Goal: Information Seeking & Learning: Learn about a topic

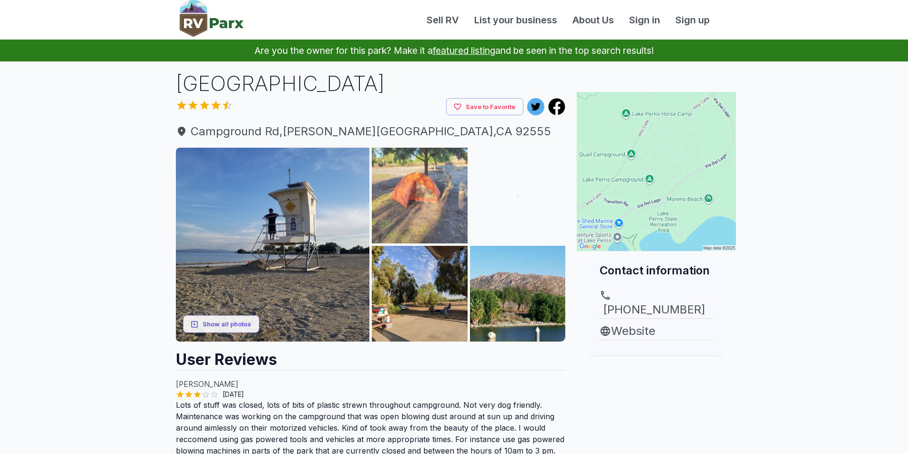
click at [433, 209] on img at bounding box center [420, 196] width 96 height 96
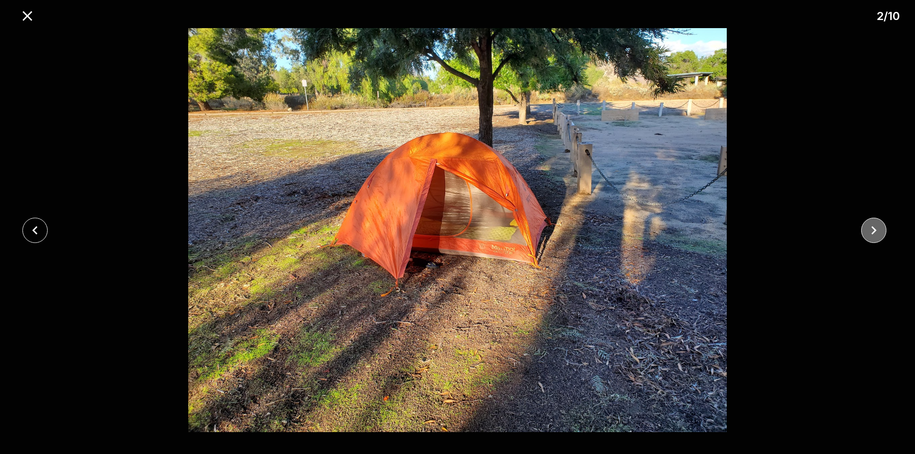
click at [874, 230] on icon "close" at bounding box center [874, 230] width 17 height 17
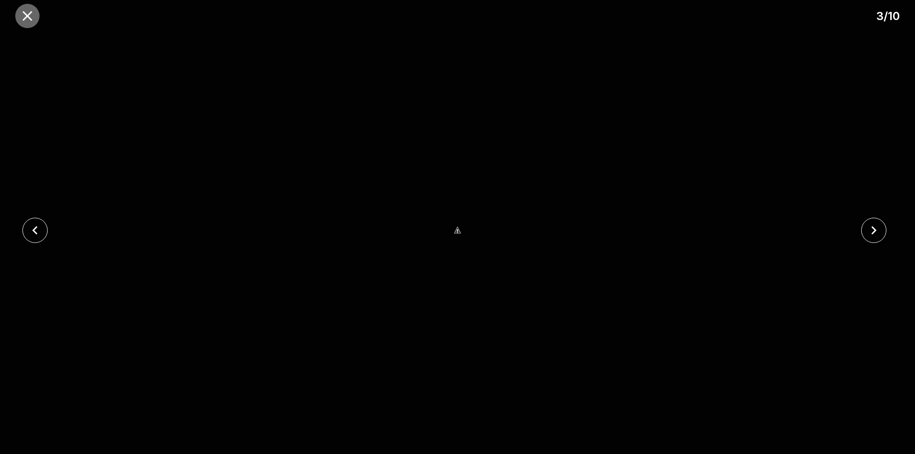
click at [31, 19] on icon "close" at bounding box center [27, 16] width 10 height 10
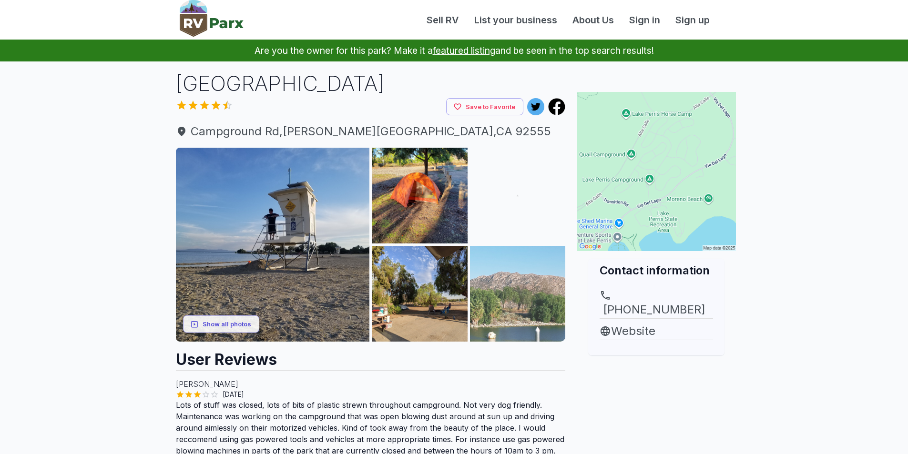
click at [532, 304] on img at bounding box center [518, 294] width 96 height 96
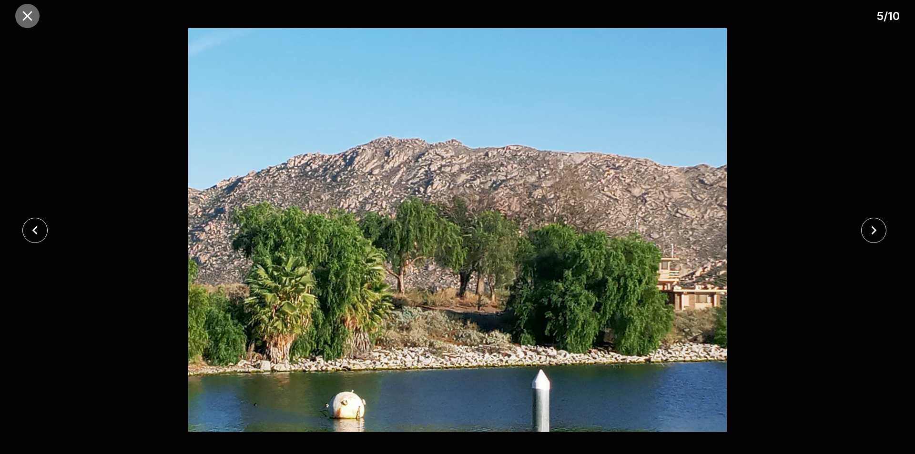
click at [25, 12] on icon "close" at bounding box center [27, 16] width 17 height 17
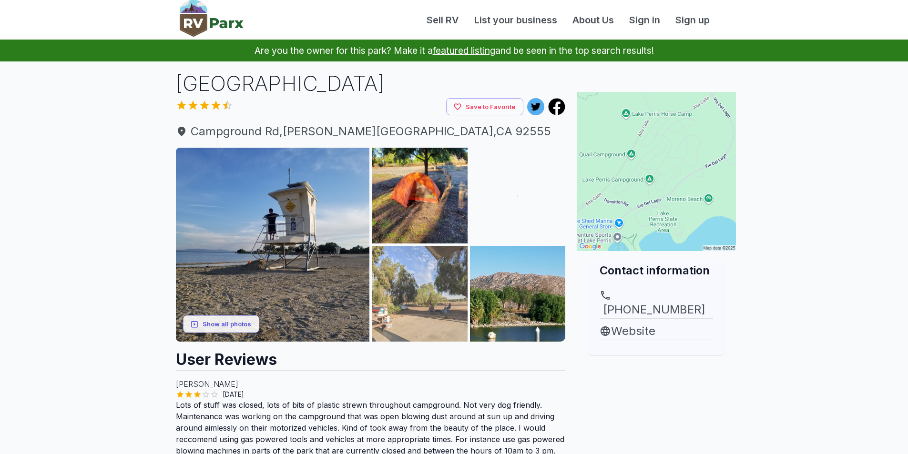
click at [438, 305] on img at bounding box center [420, 294] width 96 height 96
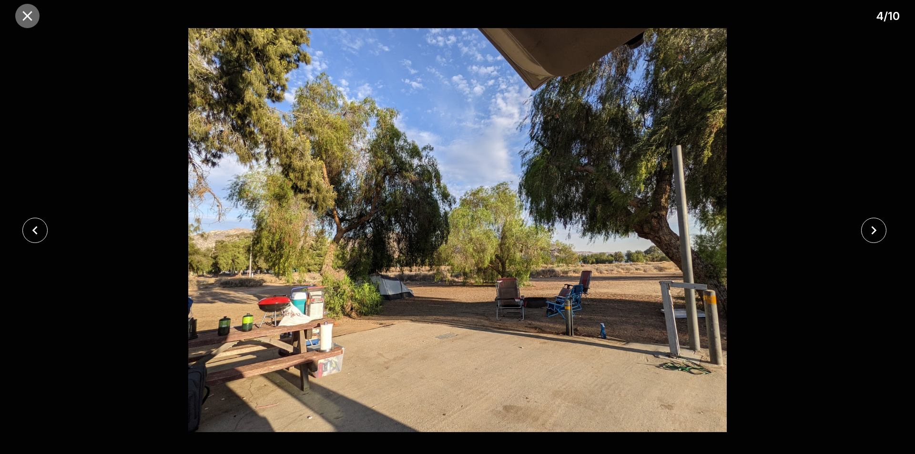
click at [30, 20] on icon "close" at bounding box center [27, 16] width 17 height 17
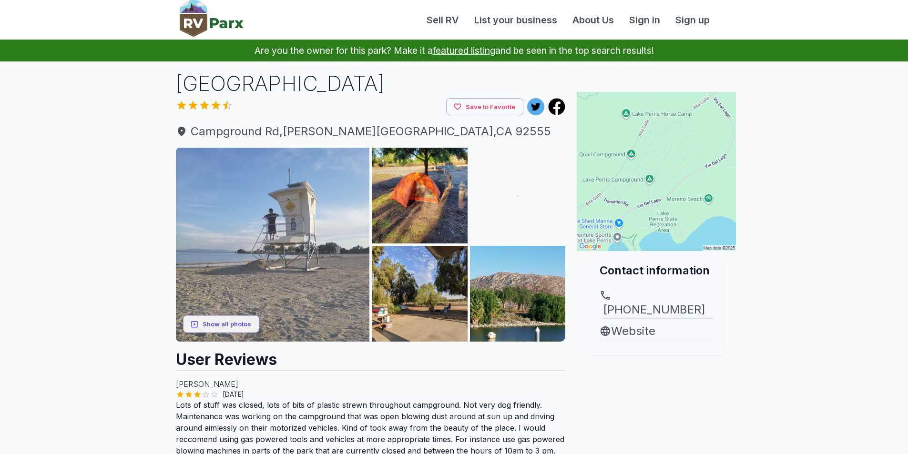
click at [238, 289] on img at bounding box center [273, 245] width 194 height 194
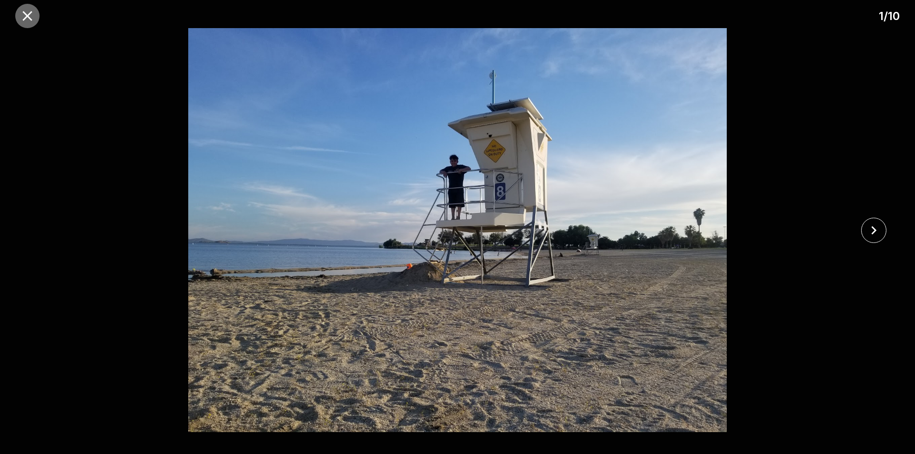
click at [22, 16] on icon "close" at bounding box center [27, 16] width 17 height 17
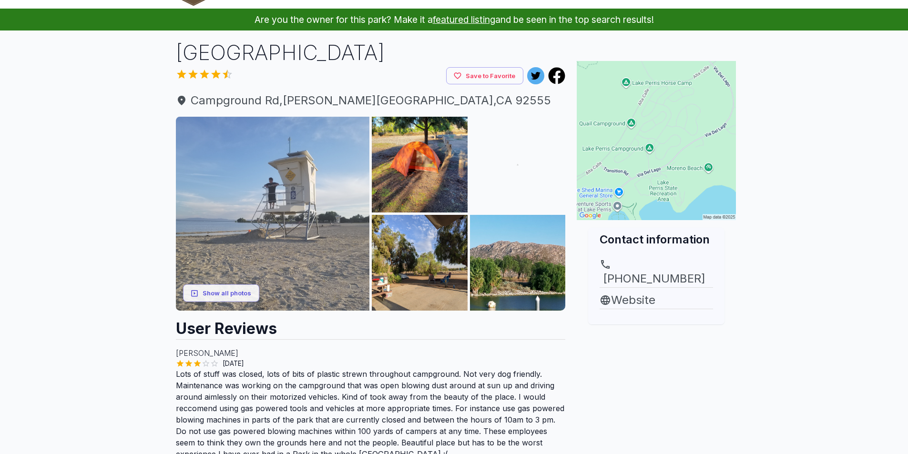
scroll to position [48, 0]
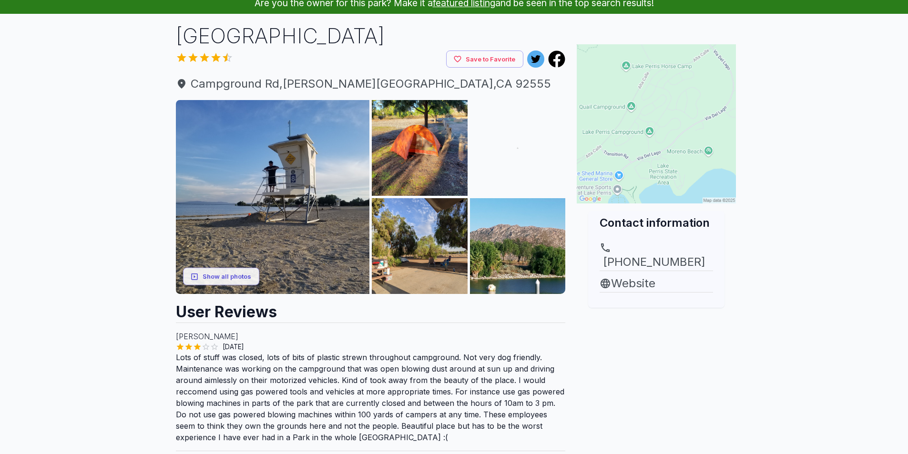
click at [650, 157] on img at bounding box center [656, 123] width 159 height 159
